Goal: Task Accomplishment & Management: Manage account settings

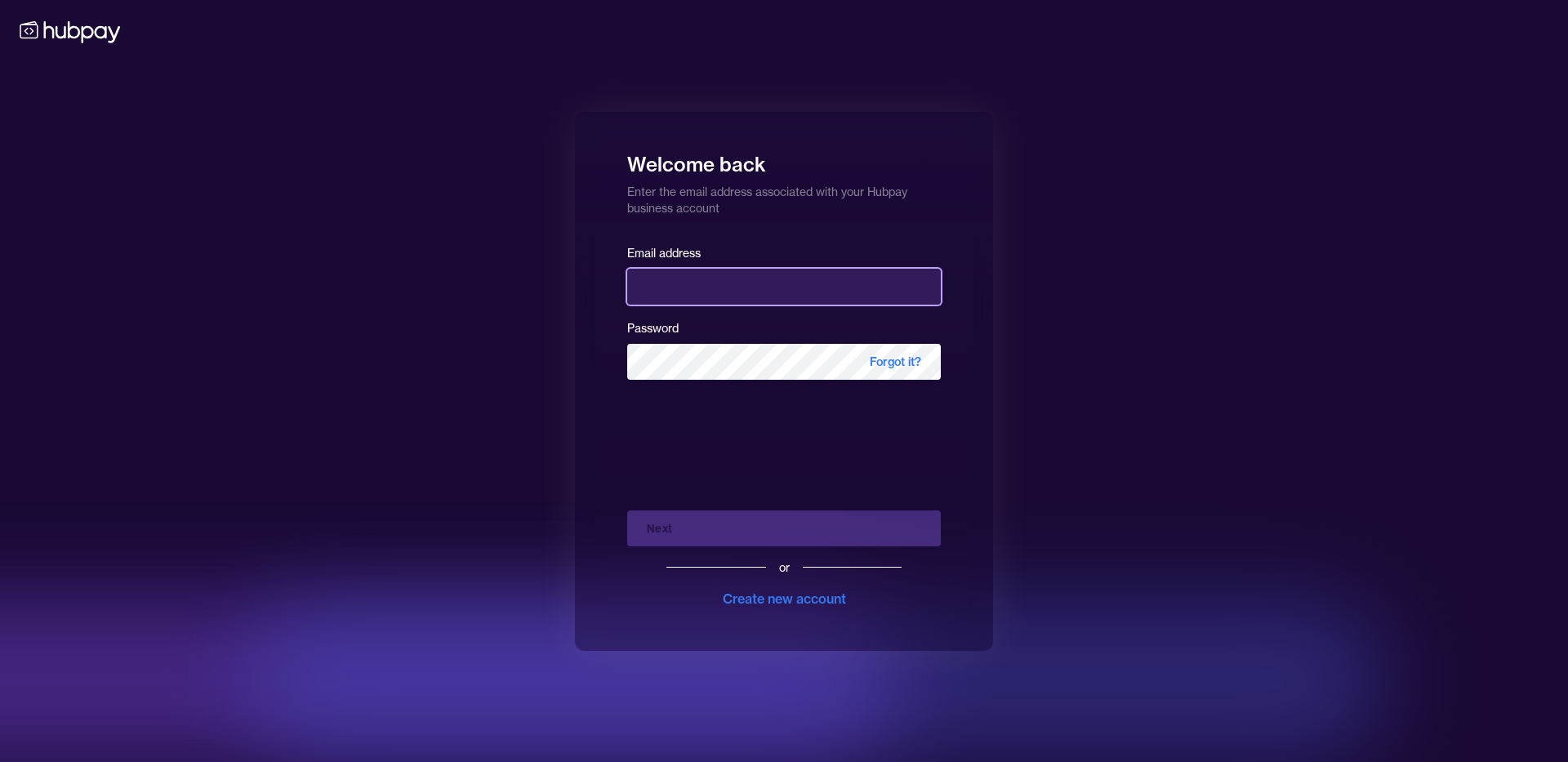
type input "**********"
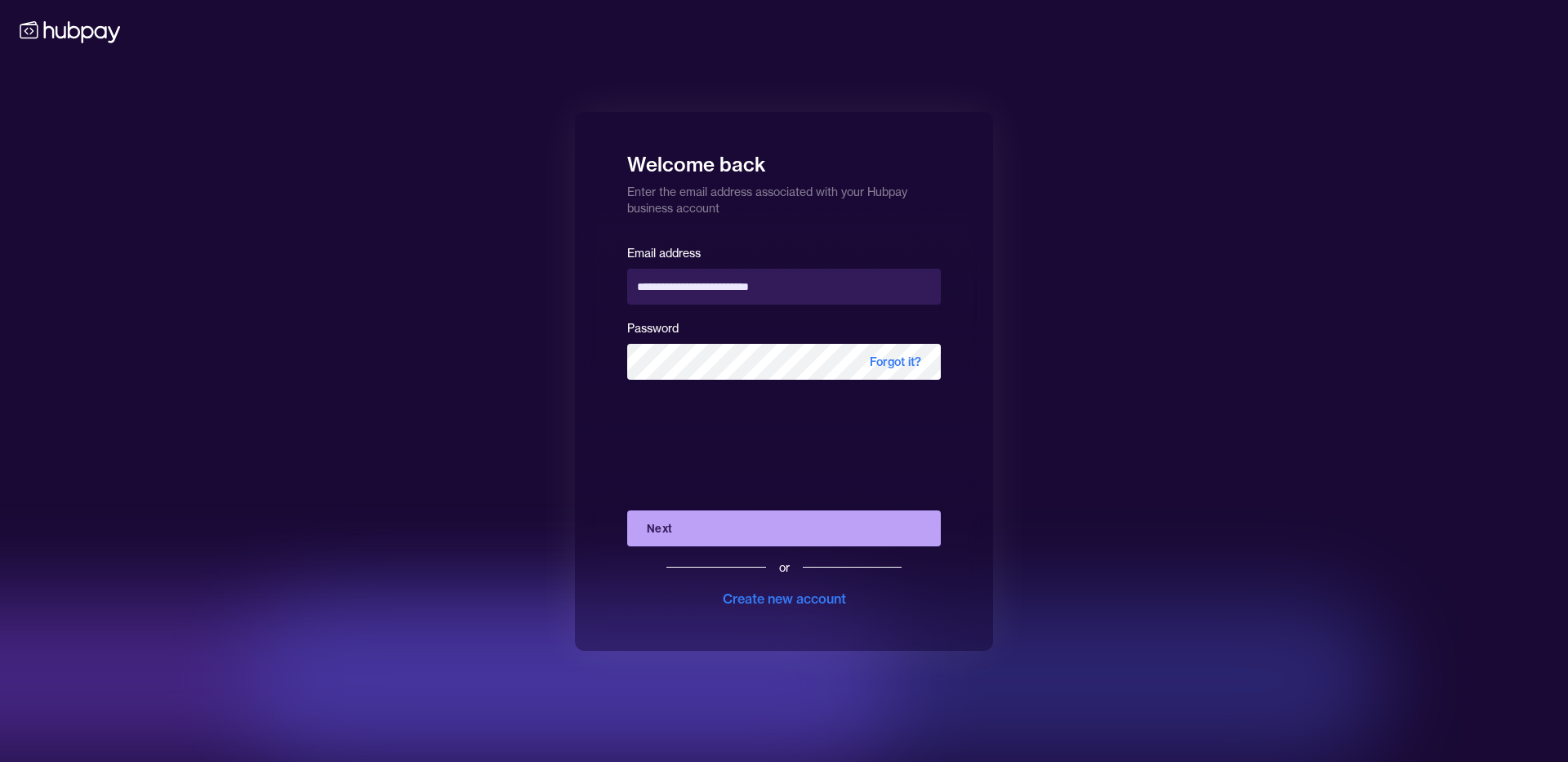
click at [710, 536] on div "Next or Create new account" at bounding box center [784, 553] width 314 height 112
click at [710, 536] on button "Next" at bounding box center [784, 528] width 314 height 36
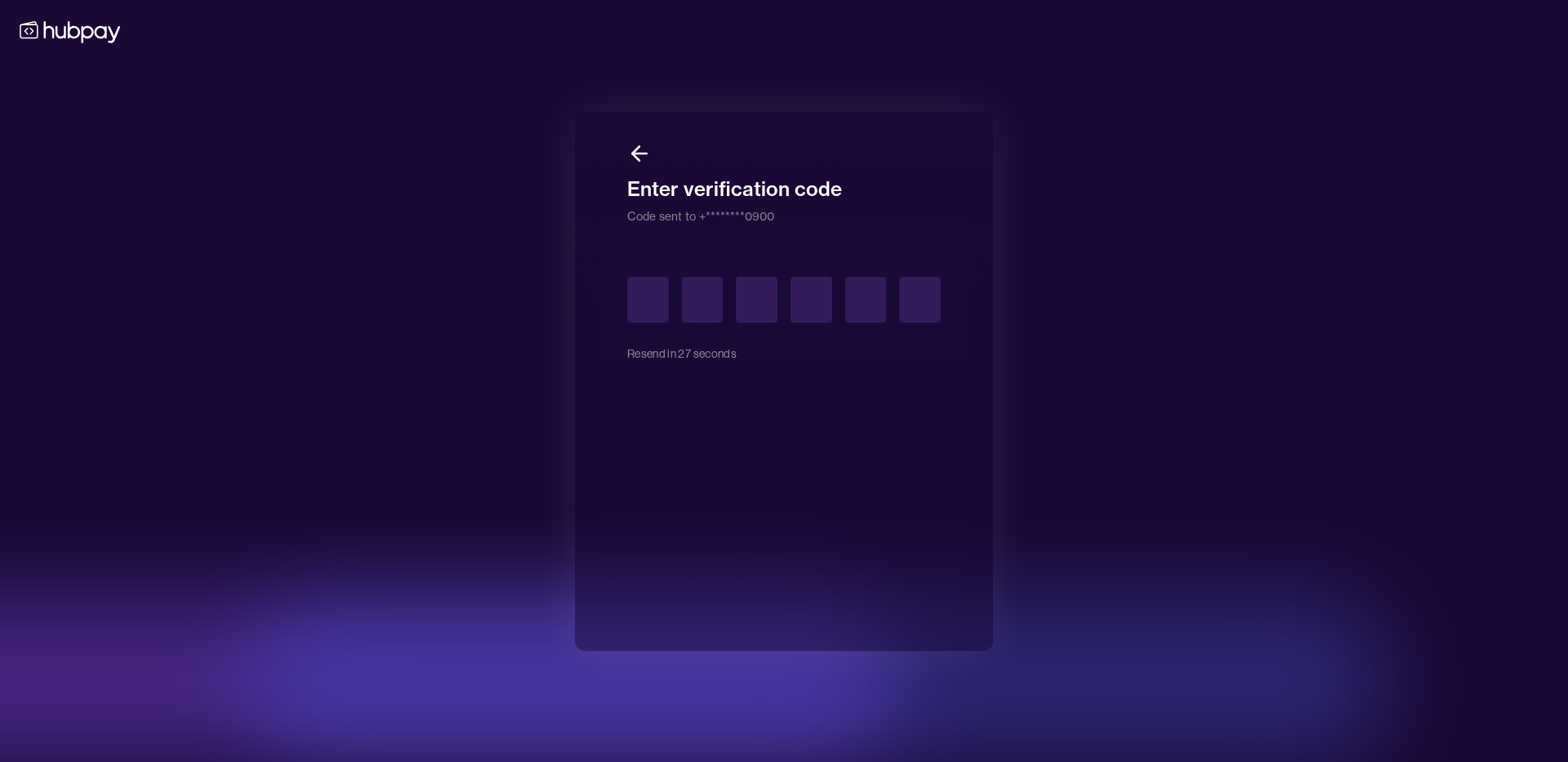
click at [640, 141] on icon at bounding box center [639, 153] width 24 height 24
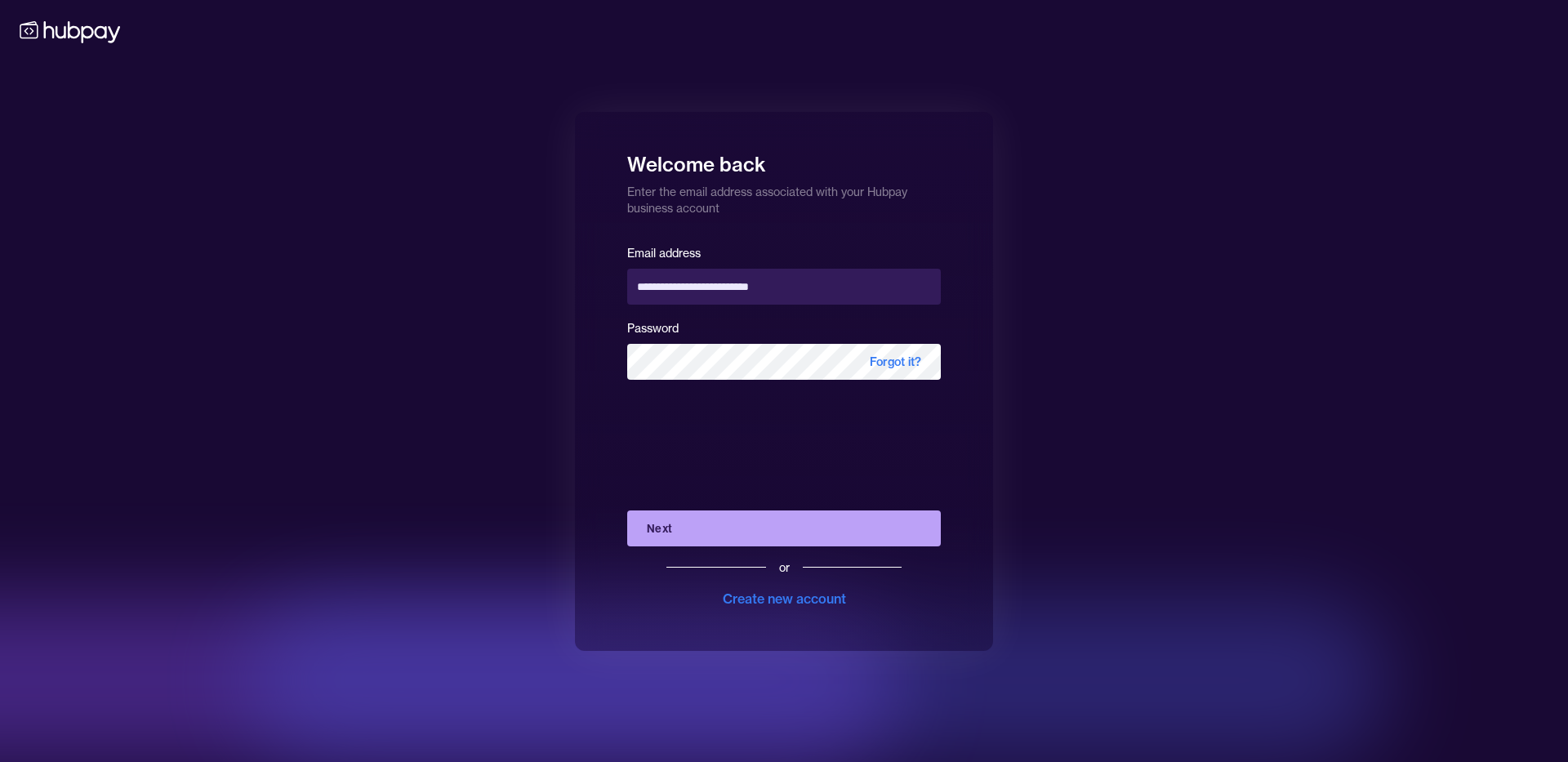
click at [703, 531] on button "Next" at bounding box center [784, 528] width 314 height 36
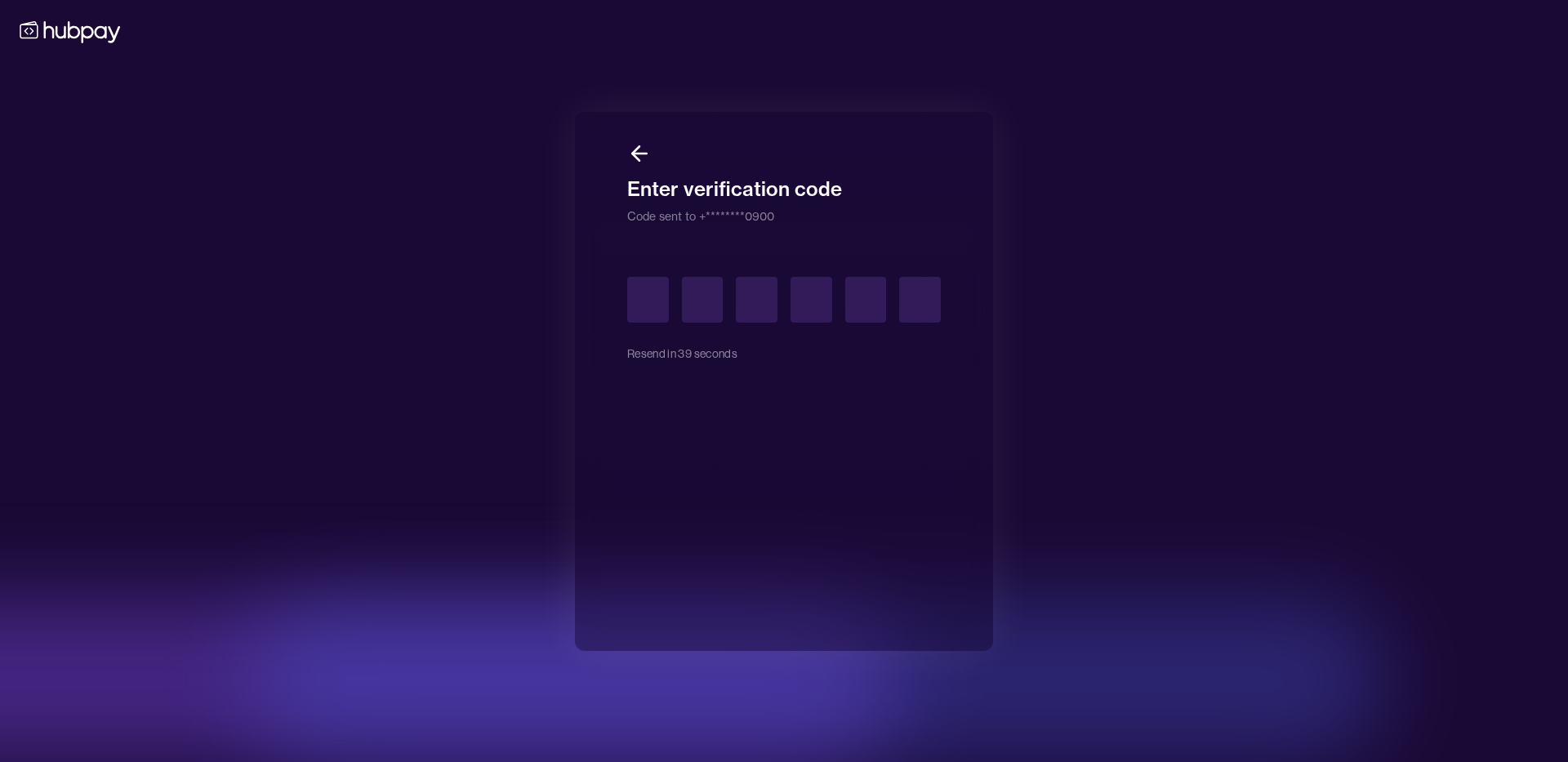
type input "*"
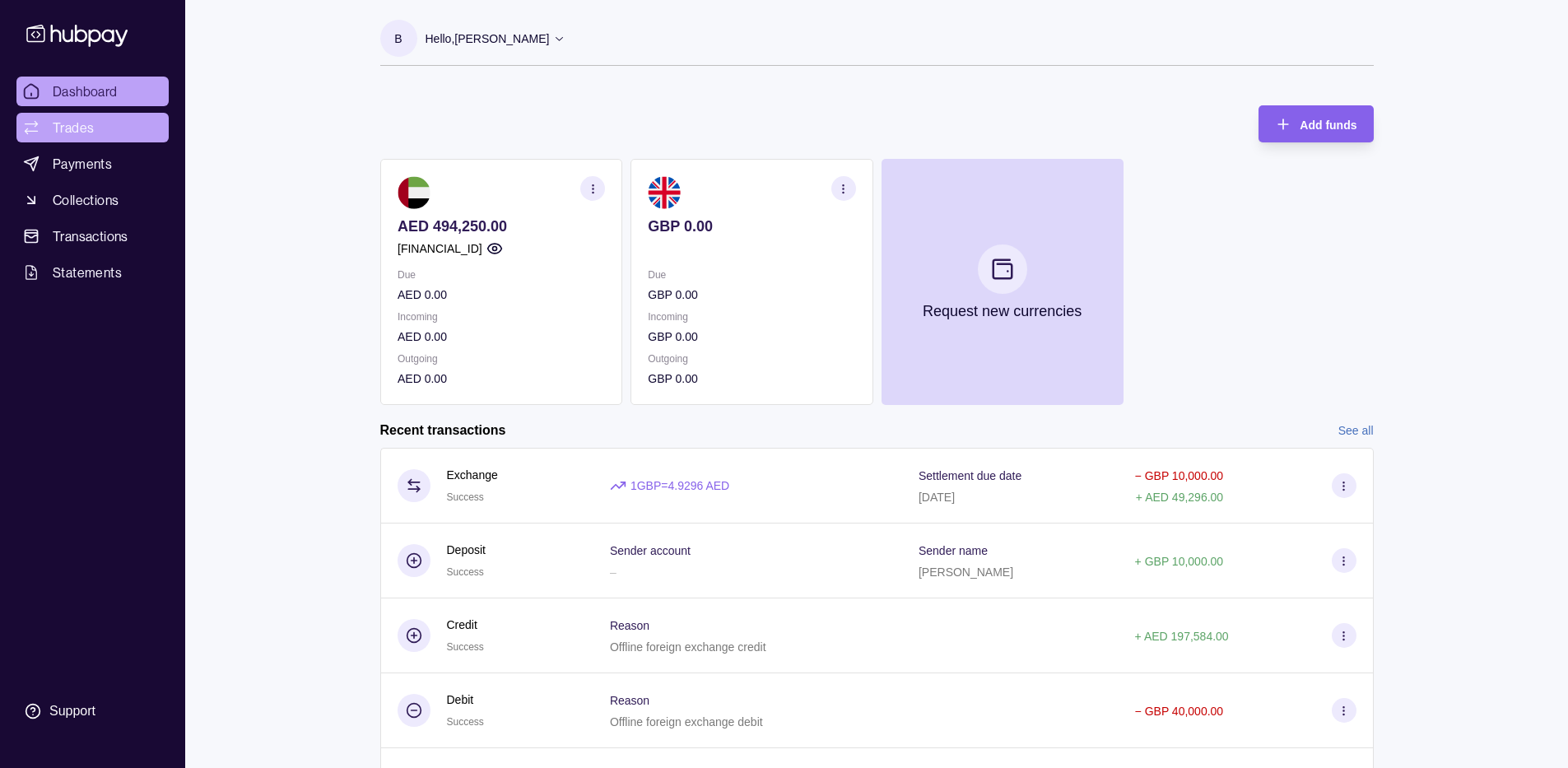
click at [93, 135] on span "Trades" at bounding box center [73, 127] width 41 height 20
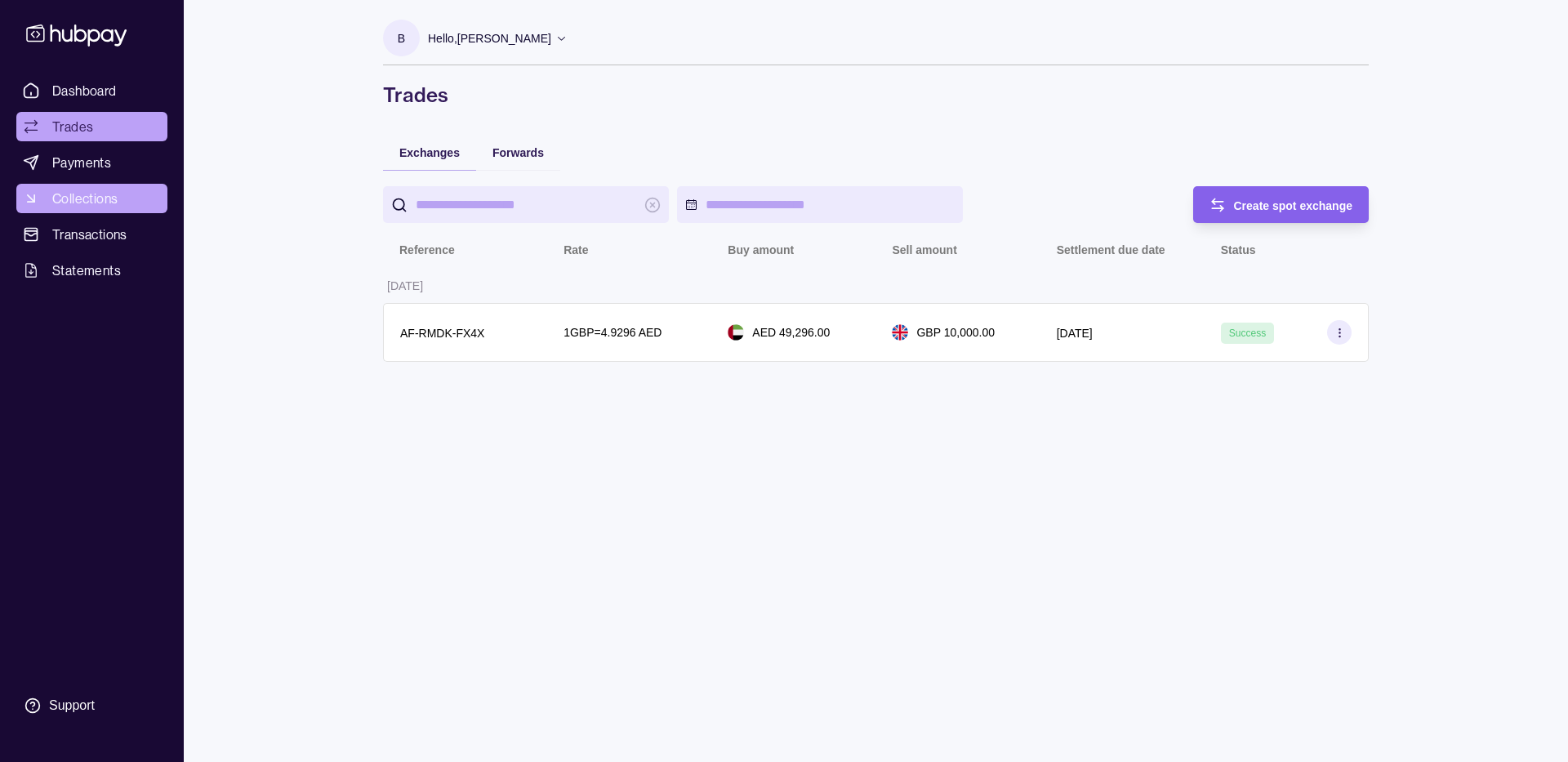
click at [82, 194] on span "Collections" at bounding box center [84, 199] width 66 height 20
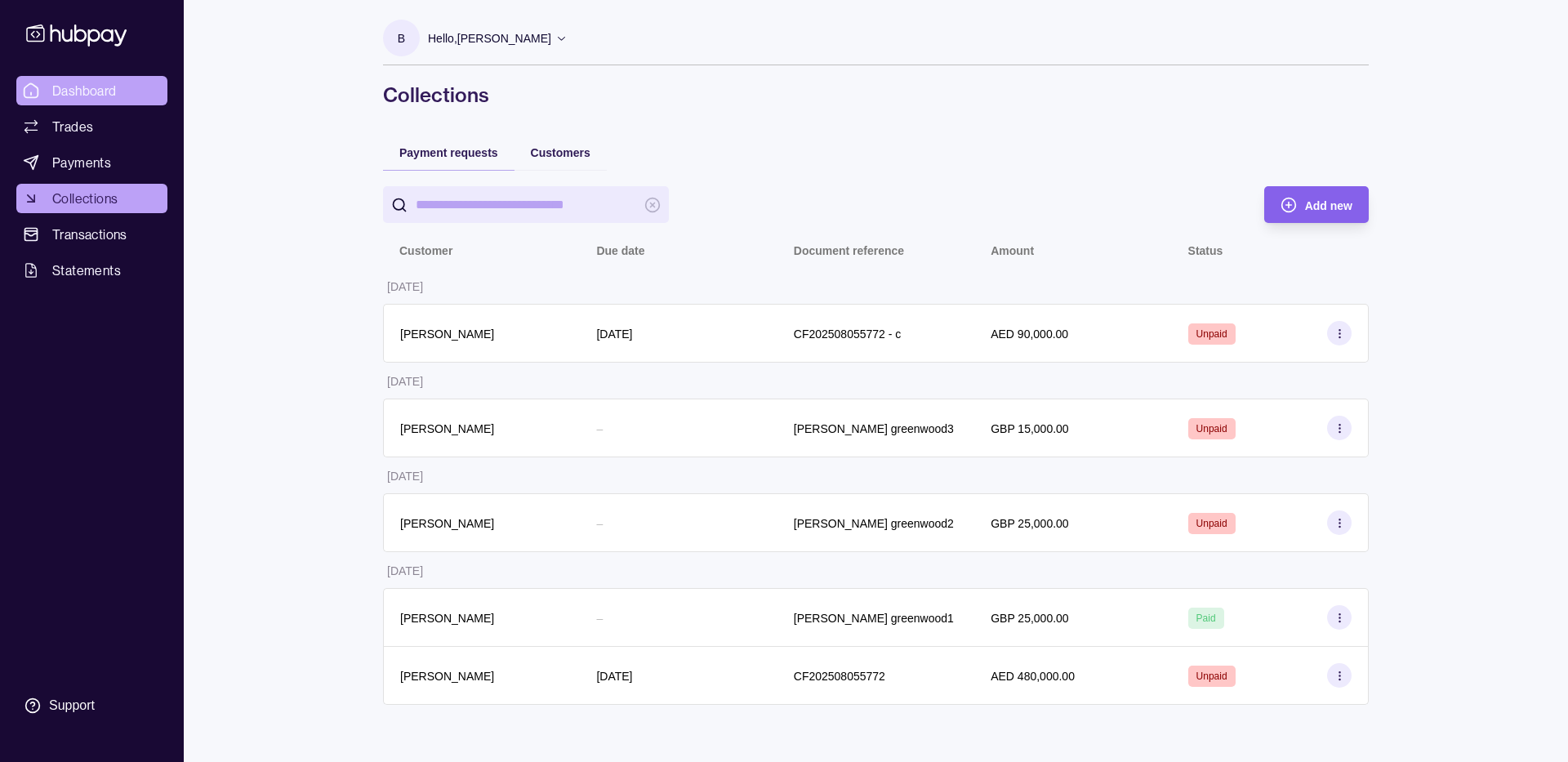
click at [96, 100] on span "Dashboard" at bounding box center [84, 91] width 65 height 20
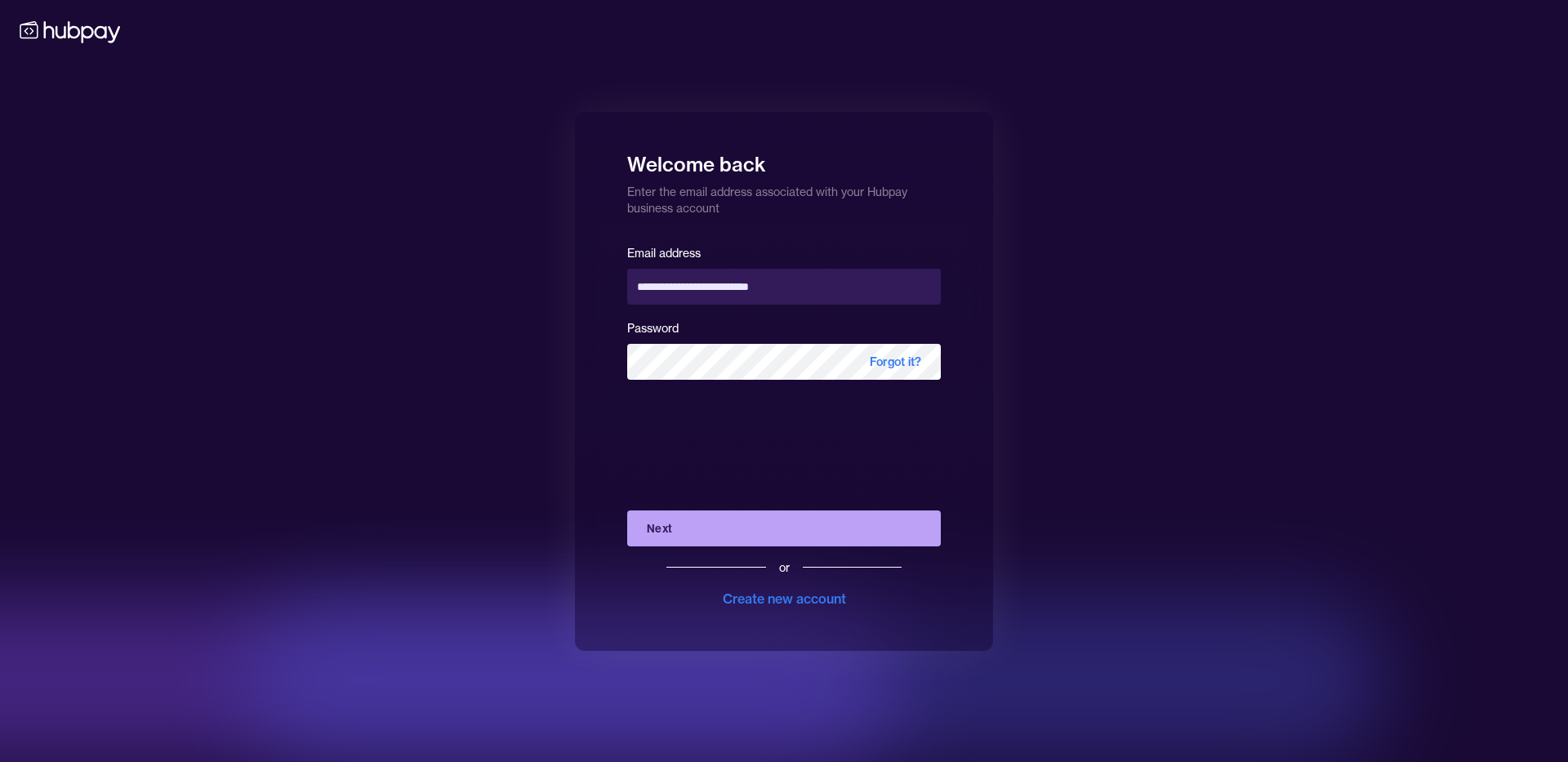
click at [682, 518] on button "Next" at bounding box center [784, 528] width 314 height 36
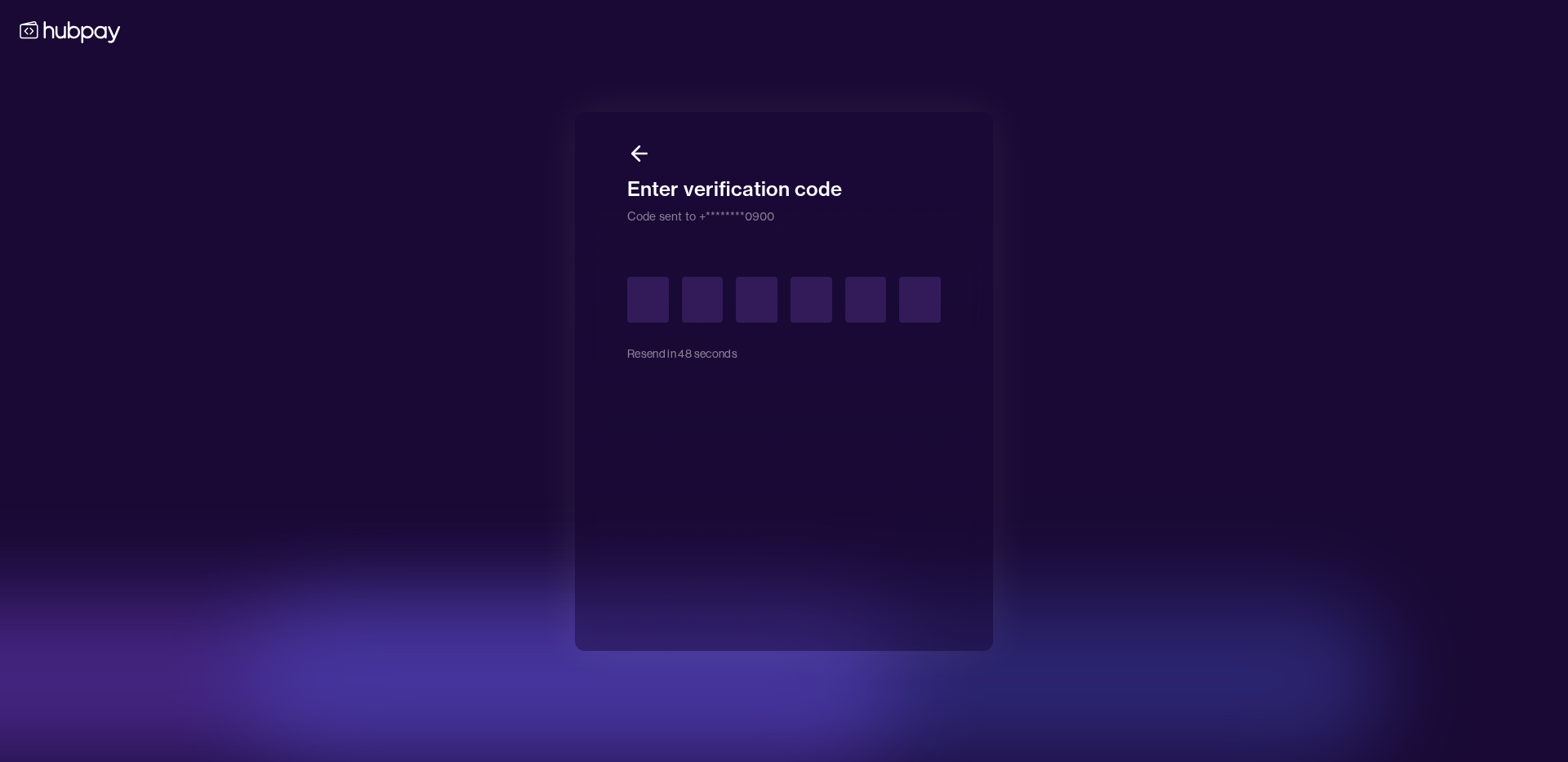
type input "*"
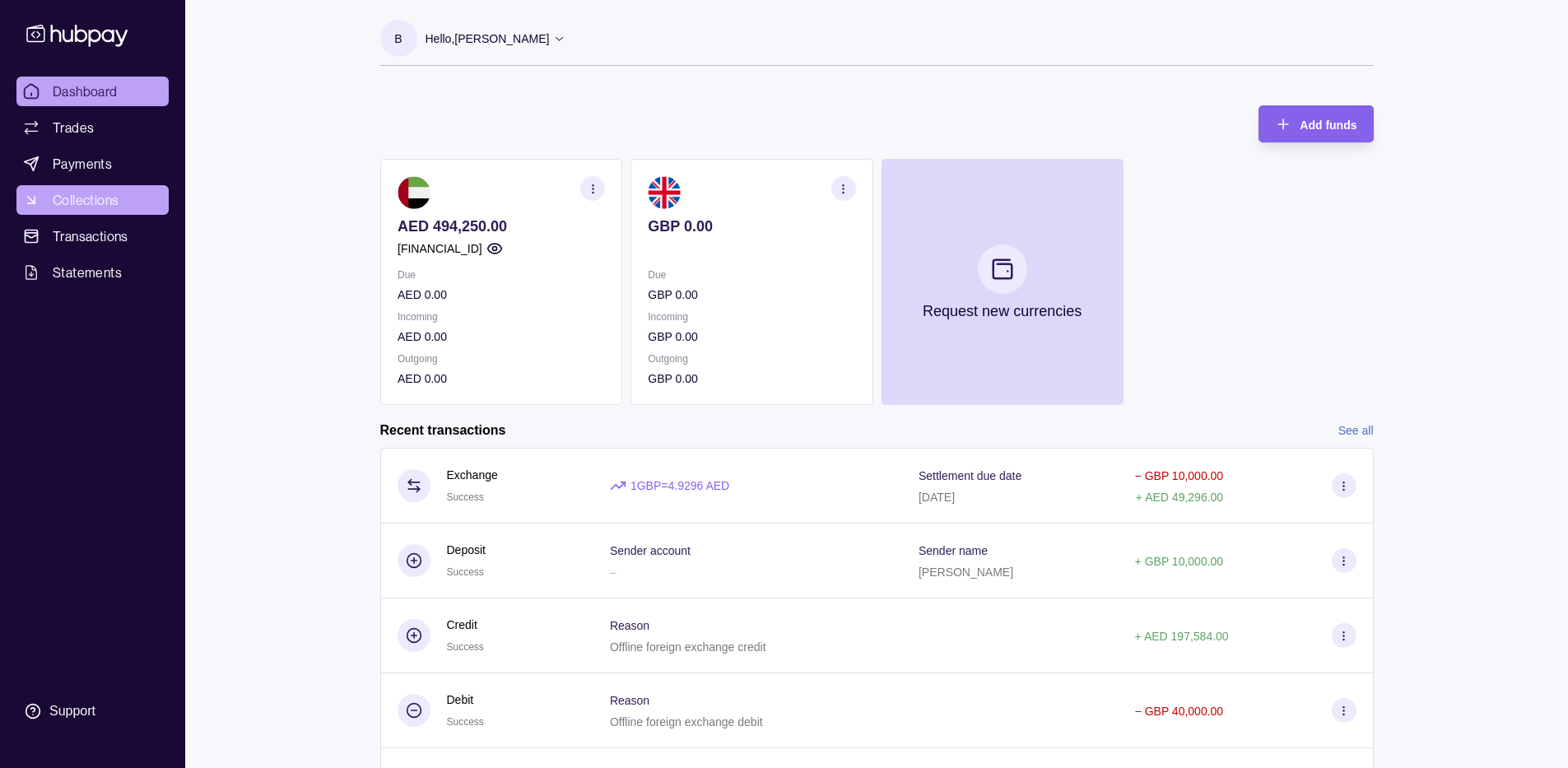
click at [99, 188] on link "Collections" at bounding box center [93, 200] width 152 height 30
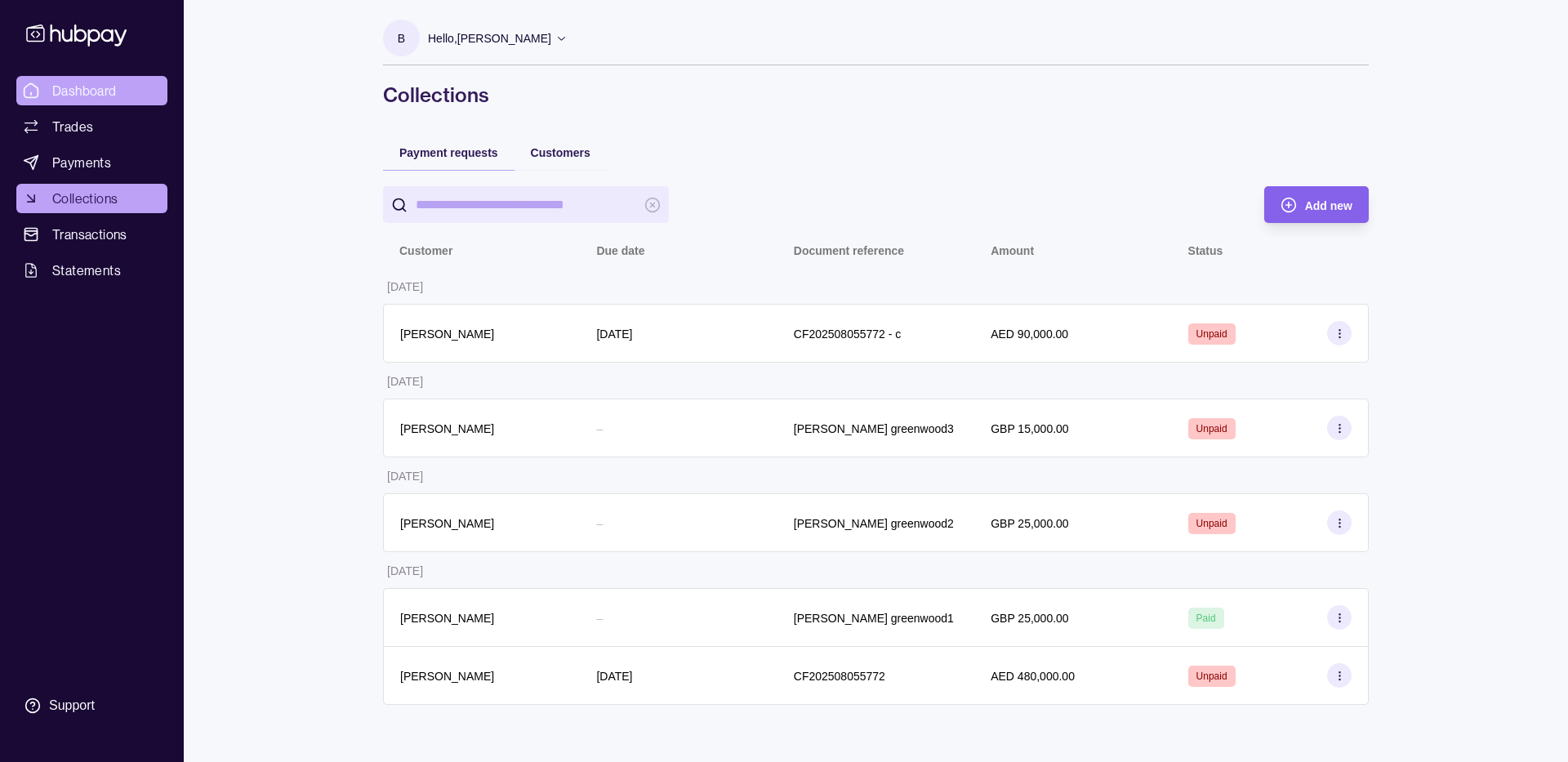
click at [58, 89] on span "Dashboard" at bounding box center [84, 91] width 65 height 20
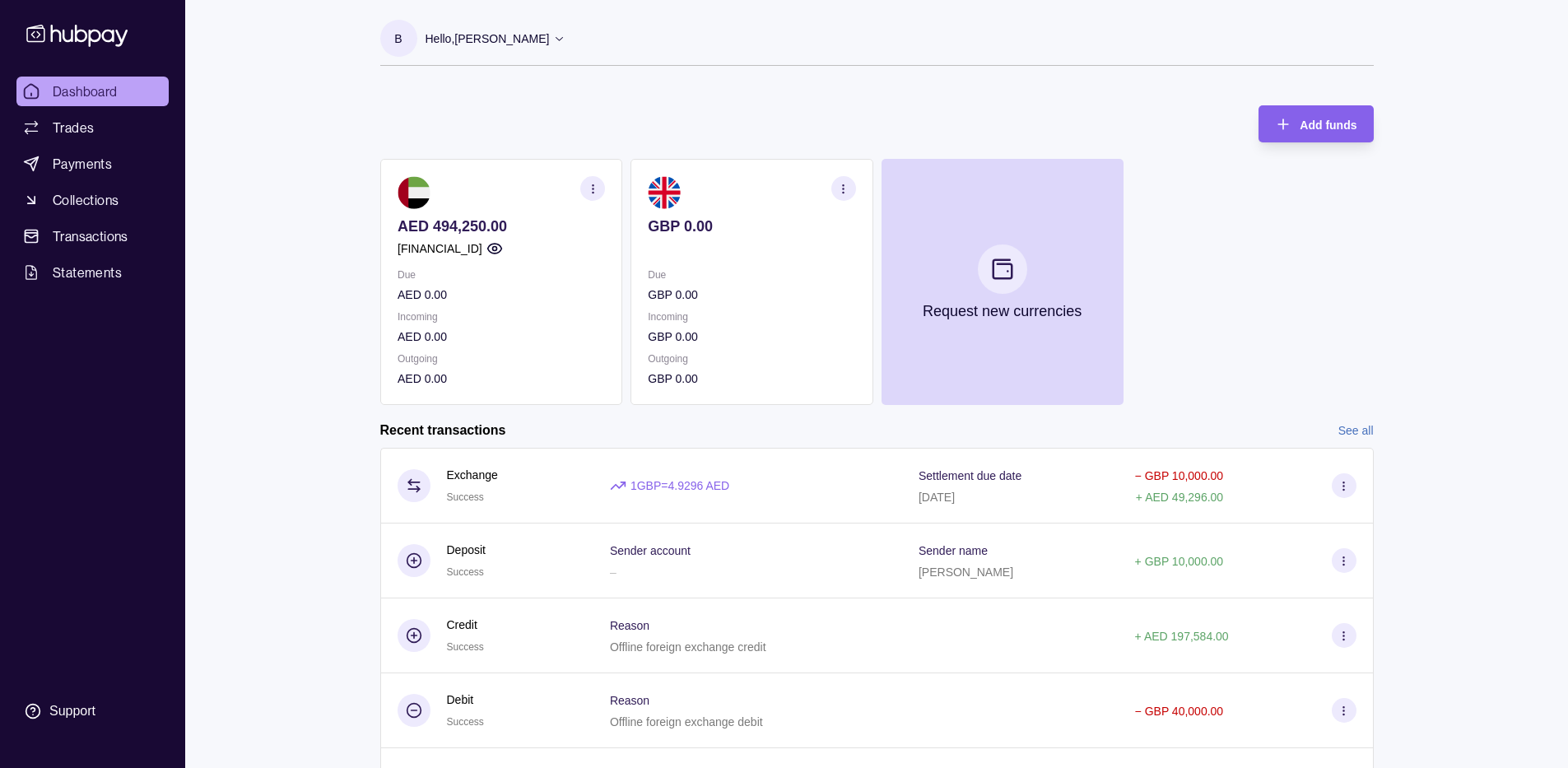
click at [94, 133] on link "Trades" at bounding box center [93, 127] width 152 height 30
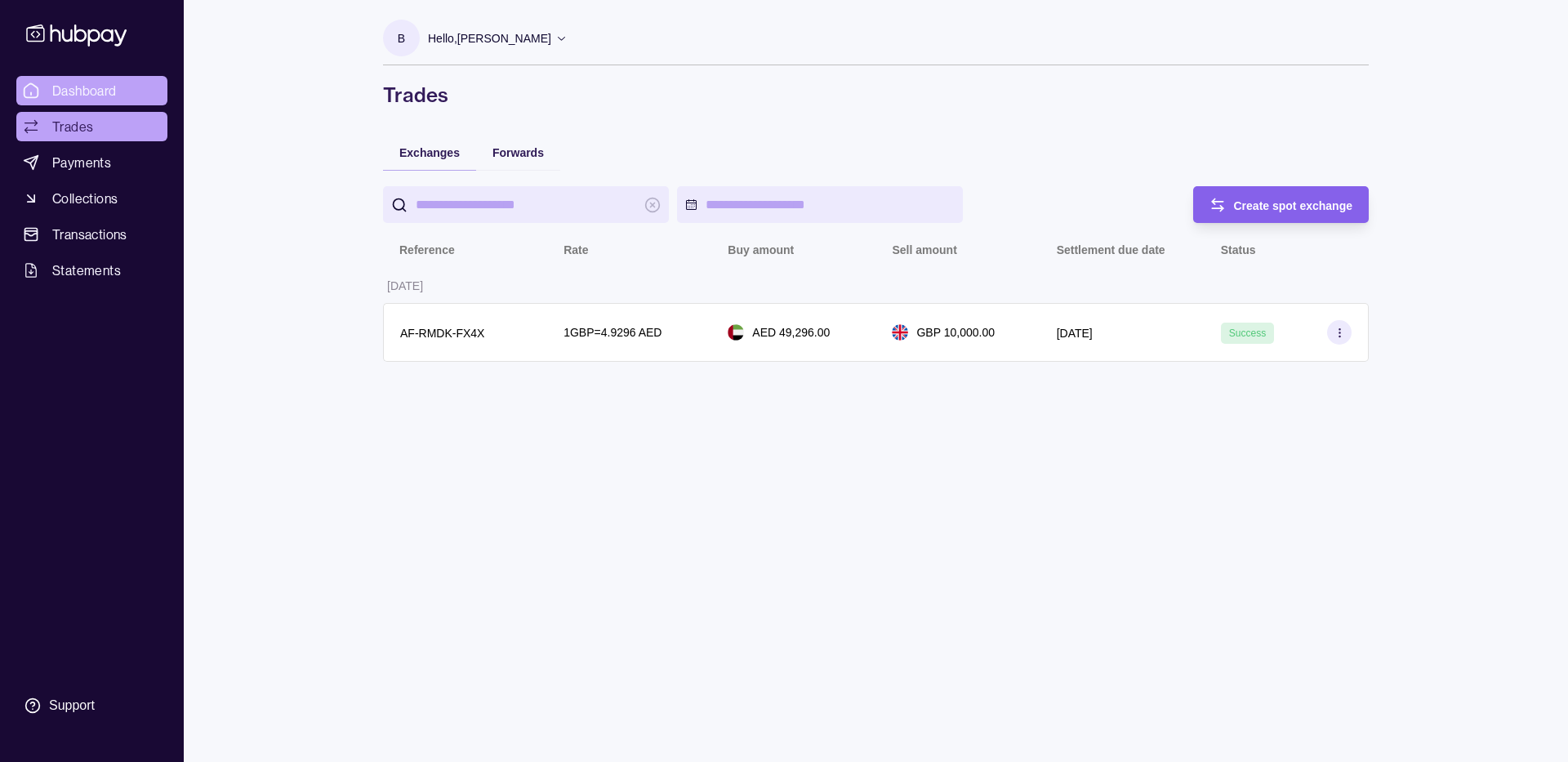
click at [93, 81] on span "Dashboard" at bounding box center [84, 91] width 65 height 20
